Goal: Information Seeking & Learning: Learn about a topic

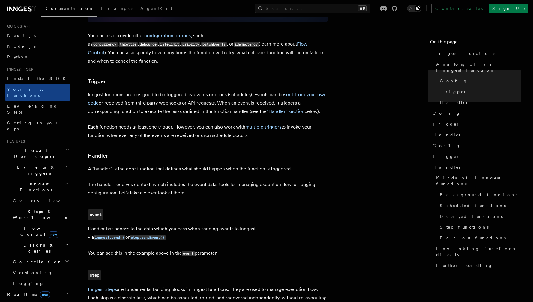
scroll to position [14, 0]
click at [27, 281] on span "Logging" at bounding box center [28, 283] width 31 height 5
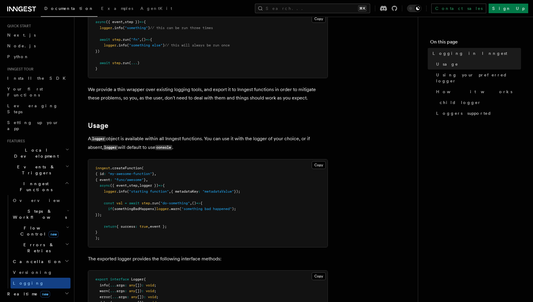
scroll to position [116, 0]
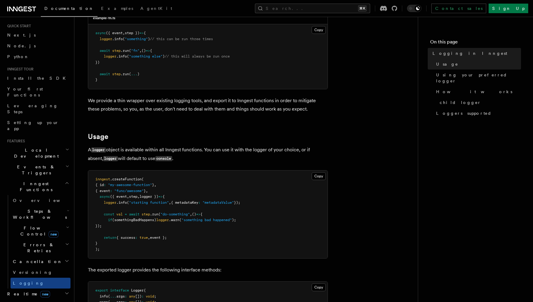
click at [32, 225] on span "Flow Control new" at bounding box center [39, 231] width 56 height 12
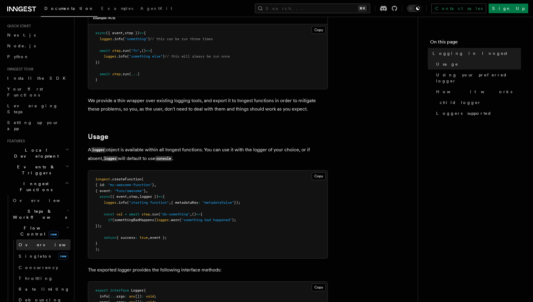
click at [42, 240] on link "Overview" at bounding box center [43, 245] width 54 height 11
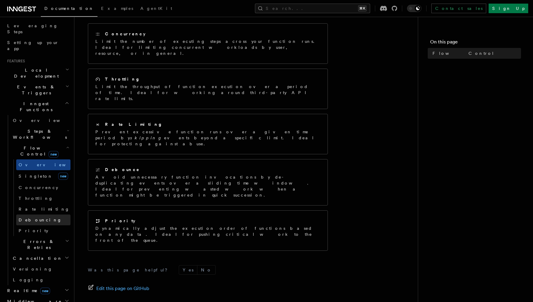
scroll to position [114, 0]
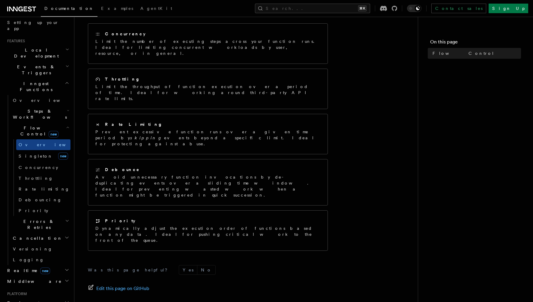
click at [40, 276] on h2 "Middleware" at bounding box center [38, 281] width 66 height 11
click at [41, 301] on span "Creating middleware" at bounding box center [38, 306] width 51 height 11
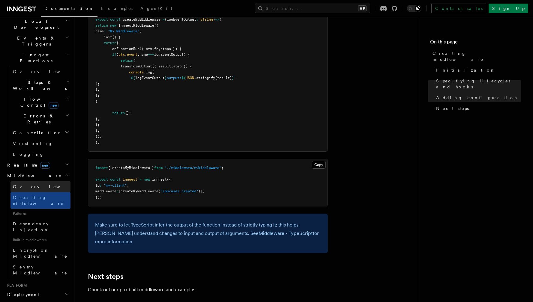
scroll to position [136, 0]
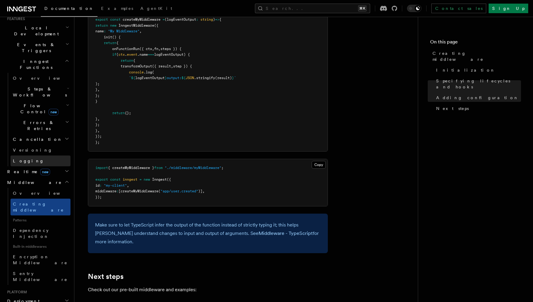
click at [29, 156] on link "Logging" at bounding box center [41, 161] width 60 height 11
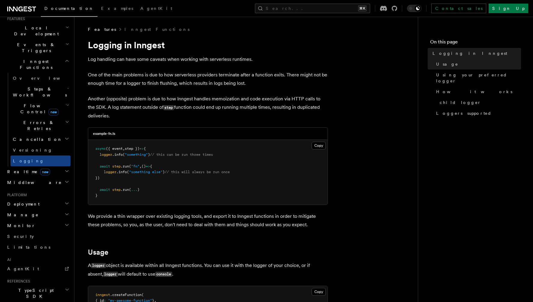
click at [65, 171] on icon "button" at bounding box center [66, 172] width 3 height 2
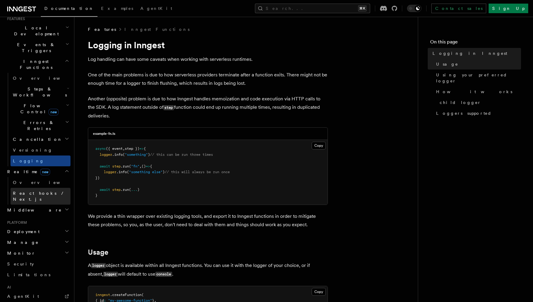
click at [48, 191] on span "React hooks / Next.js" at bounding box center [39, 196] width 53 height 11
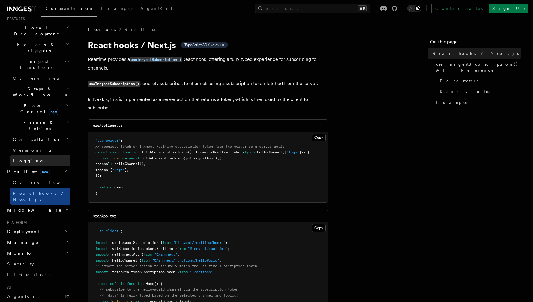
click at [27, 159] on span "Logging" at bounding box center [28, 161] width 31 height 5
